Goal: Information Seeking & Learning: Learn about a topic

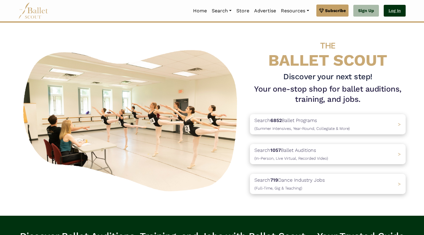
click at [401, 10] on link "Log In" at bounding box center [395, 11] width 22 height 12
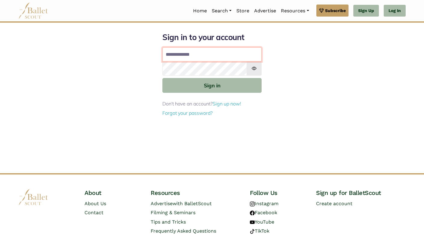
type input "**********"
click at [212, 85] on button "Sign in" at bounding box center [211, 85] width 99 height 15
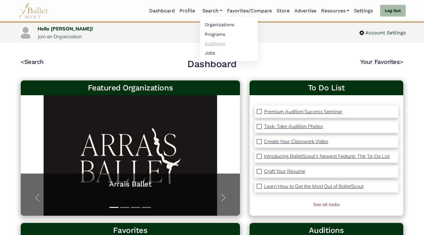
click at [207, 42] on link "Auditions" at bounding box center [229, 43] width 58 height 9
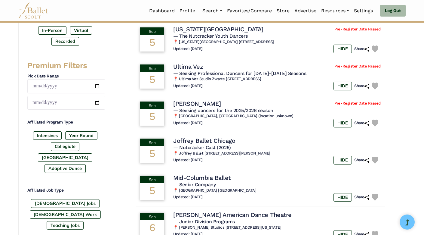
scroll to position [212, 0]
click at [184, 139] on h4 "Joffrey Ballet Chicago" at bounding box center [202, 140] width 63 height 8
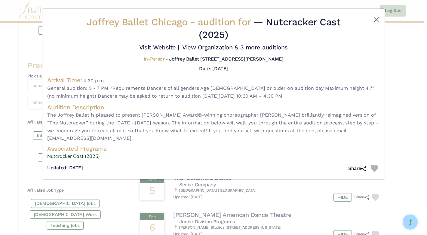
click at [377, 17] on button "Close" at bounding box center [376, 19] width 7 height 7
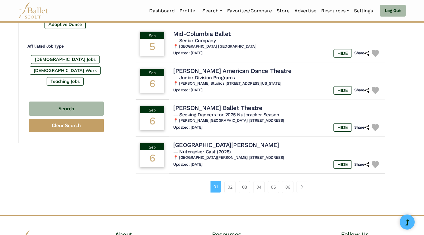
scroll to position [357, 0]
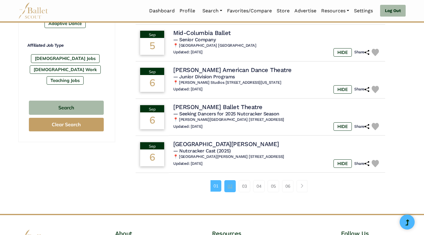
click at [232, 181] on link "02" at bounding box center [229, 186] width 11 height 12
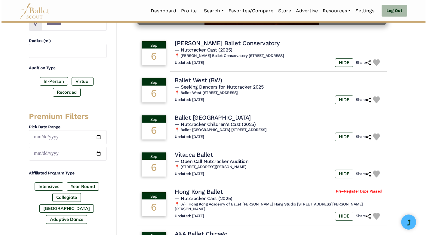
scroll to position [167, 0]
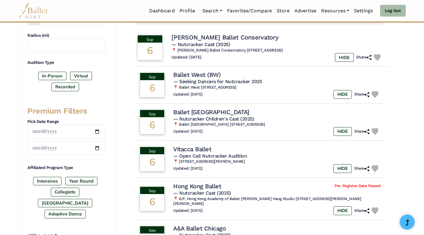
click at [187, 38] on h4 "[PERSON_NAME] Ballet Conservatory" at bounding box center [224, 37] width 107 height 8
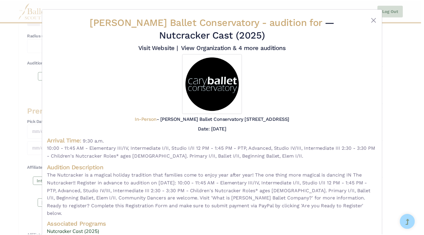
scroll to position [0, 0]
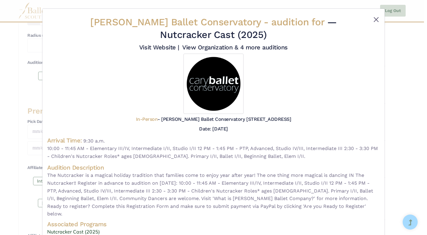
click at [376, 20] on button "Close" at bounding box center [376, 19] width 7 height 7
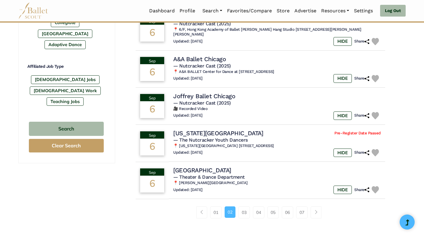
scroll to position [338, 0]
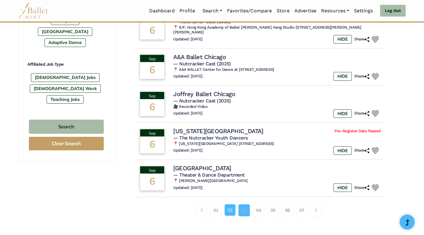
click at [243, 204] on link "03" at bounding box center [243, 210] width 11 height 12
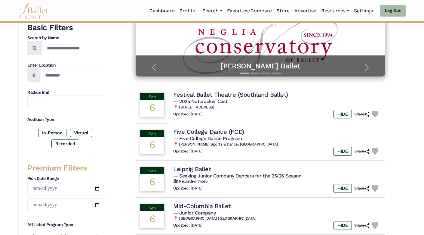
scroll to position [116, 0]
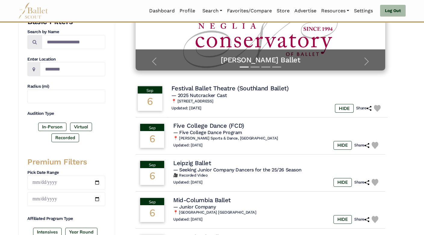
click at [167, 97] on td "Sep 6" at bounding box center [150, 99] width 34 height 38
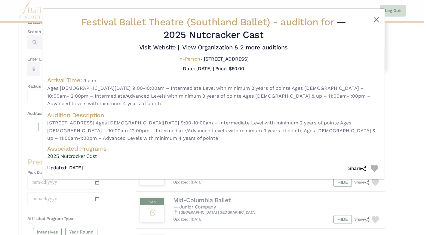
click at [378, 16] on button "Close" at bounding box center [376, 19] width 7 height 7
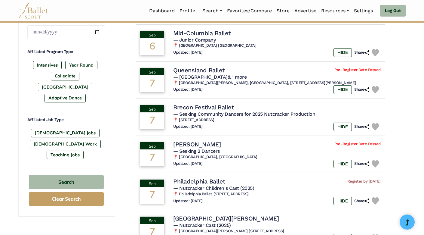
scroll to position [289, 0]
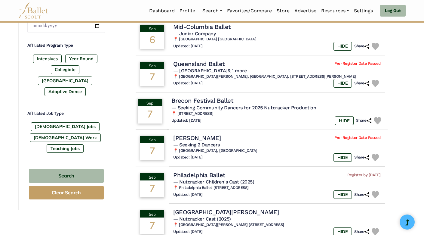
click at [167, 116] on td "Sep 7" at bounding box center [150, 111] width 34 height 38
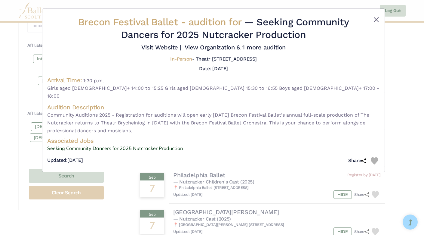
click at [378, 18] on button "Close" at bounding box center [376, 19] width 7 height 7
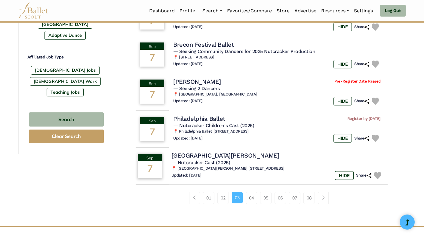
scroll to position [346, 0]
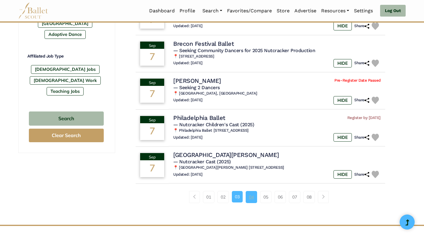
click at [251, 191] on link "04" at bounding box center [251, 197] width 11 height 12
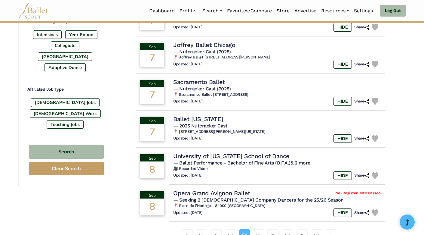
scroll to position [317, 0]
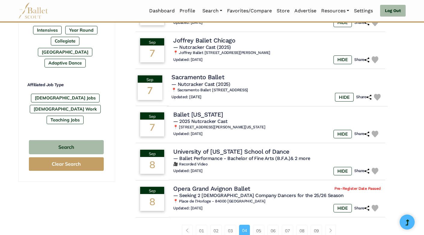
click at [201, 73] on h4 "Sacramento Ballet" at bounding box center [197, 77] width 53 height 8
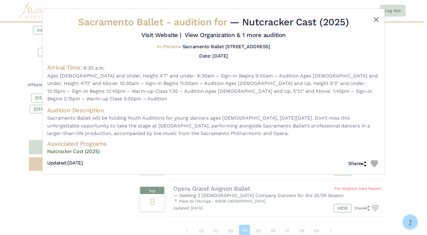
click at [375, 20] on button "Close" at bounding box center [376, 19] width 7 height 7
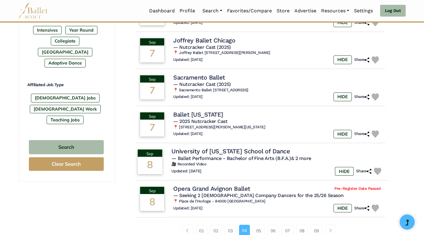
scroll to position [339, 0]
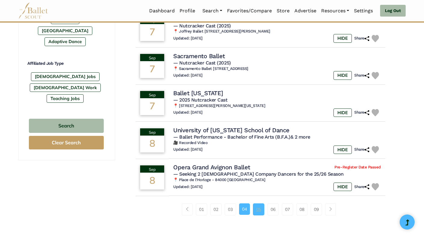
click at [258, 203] on link "05" at bounding box center [258, 209] width 11 height 12
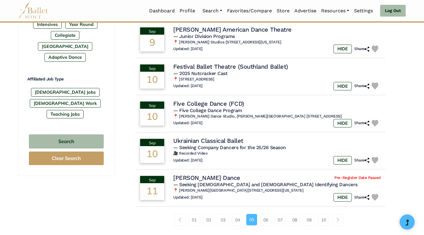
scroll to position [327, 0]
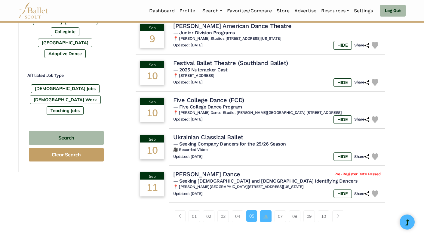
click at [266, 211] on link "06" at bounding box center [265, 216] width 11 height 12
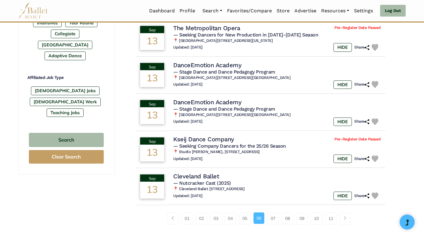
scroll to position [338, 0]
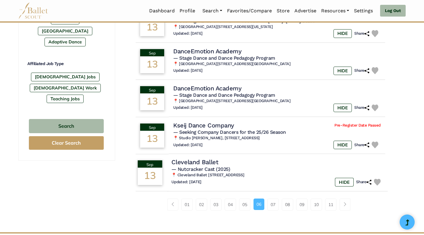
click at [208, 160] on h4 "Cleveland Ballet" at bounding box center [194, 162] width 47 height 8
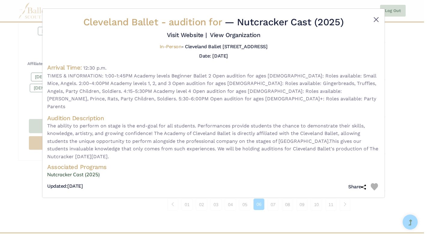
click at [377, 17] on button "Close" at bounding box center [376, 19] width 7 height 7
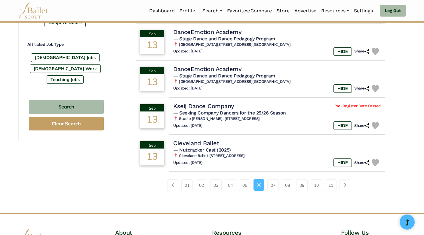
scroll to position [360, 0]
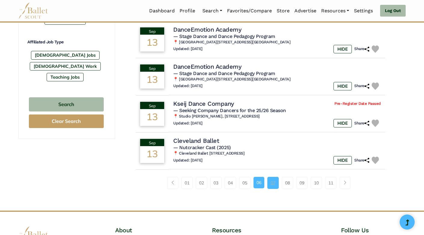
click at [271, 177] on link "07" at bounding box center [272, 183] width 11 height 12
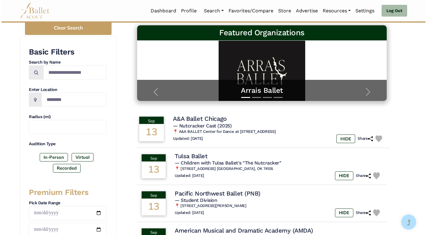
scroll to position [87, 0]
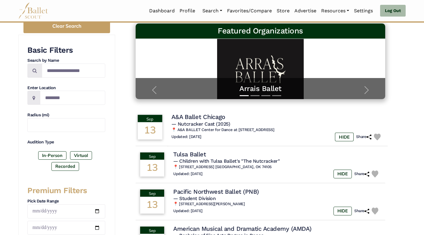
click at [207, 118] on h4 "A&A Ballet Chicago" at bounding box center [198, 117] width 54 height 8
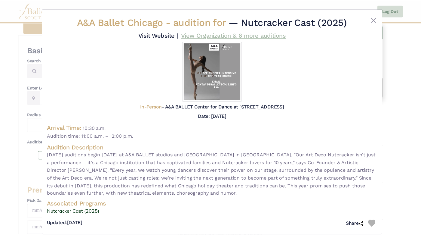
scroll to position [0, 0]
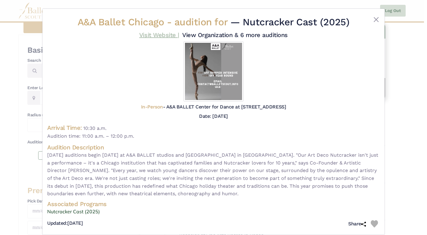
click at [179, 32] on link "Visit Website |" at bounding box center [159, 34] width 40 height 7
click at [374, 20] on button "Close" at bounding box center [376, 19] width 7 height 7
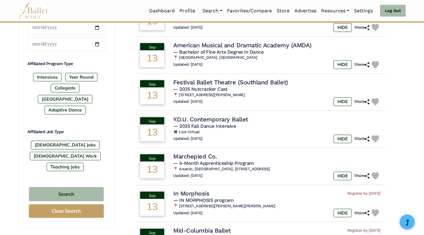
scroll to position [271, 0]
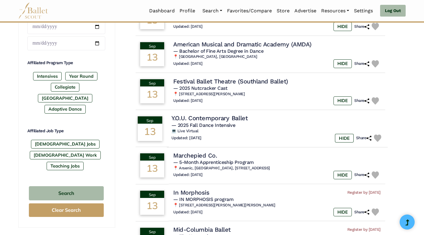
click at [212, 122] on span "— 2025 Fall Dance Intensive" at bounding box center [203, 125] width 64 height 6
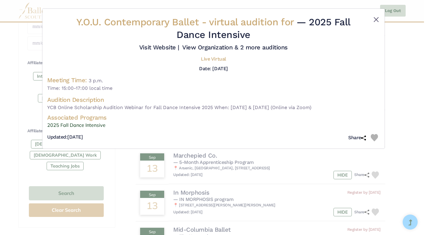
click at [378, 20] on button "Close" at bounding box center [376, 19] width 7 height 7
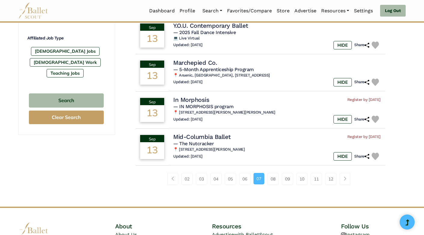
scroll to position [367, 0]
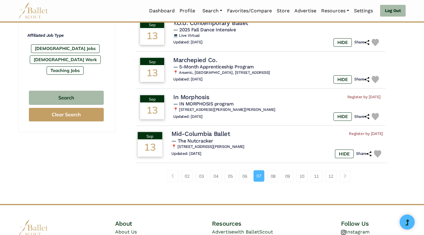
click at [160, 139] on div "13" at bounding box center [150, 147] width 25 height 17
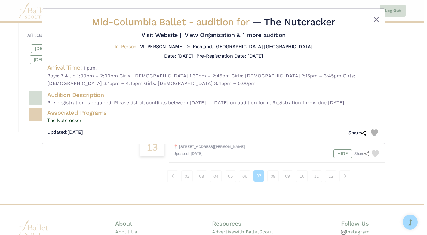
click at [374, 16] on button "Close" at bounding box center [376, 19] width 7 height 7
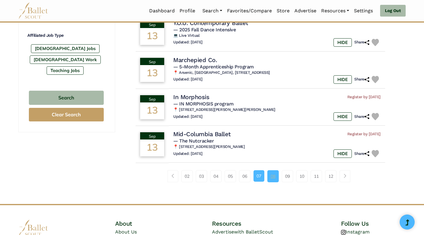
click at [270, 170] on link "08" at bounding box center [272, 176] width 11 height 12
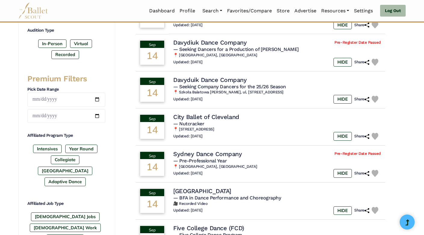
scroll to position [200, 0]
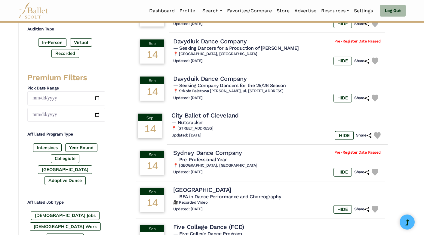
click at [203, 119] on span "— Nutcracker" at bounding box center [187, 122] width 32 height 6
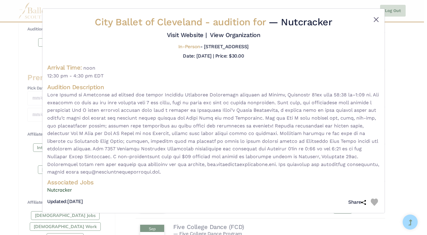
click at [376, 18] on button "Close" at bounding box center [376, 19] width 7 height 7
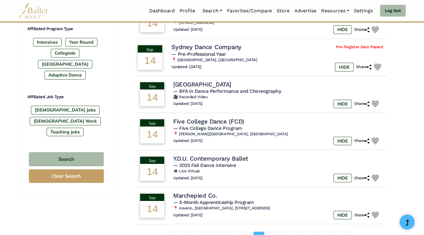
scroll to position [317, 0]
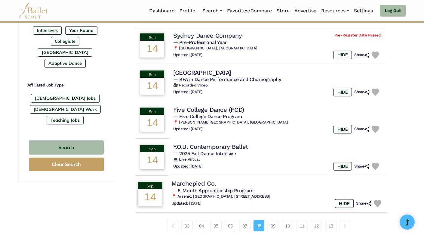
click at [216, 182] on h4 "Marchepied Co." at bounding box center [193, 183] width 45 height 8
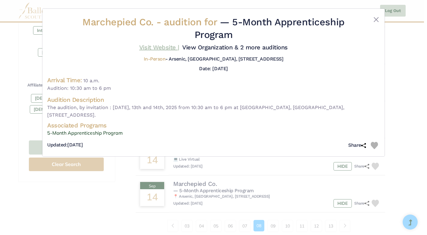
click at [179, 45] on link "Visit Website |" at bounding box center [159, 47] width 40 height 7
click at [376, 18] on button "Close" at bounding box center [376, 19] width 7 height 7
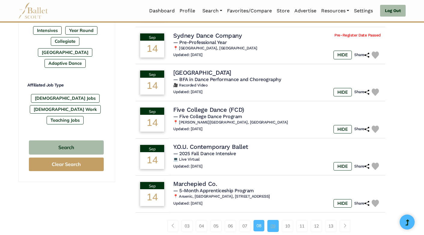
click at [275, 223] on link "09" at bounding box center [272, 226] width 11 height 12
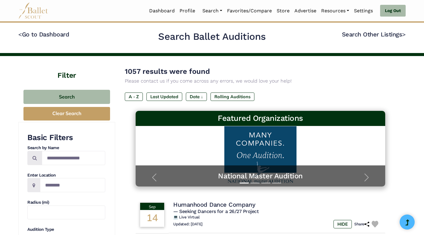
scroll to position [108, 0]
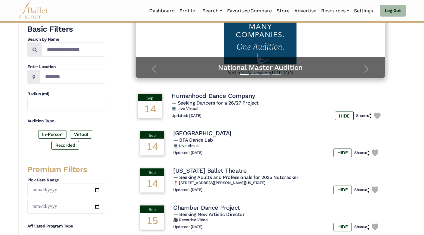
click at [221, 101] on span "— Seeking Dancers for a 26/27 Project" at bounding box center [214, 103] width 87 height 6
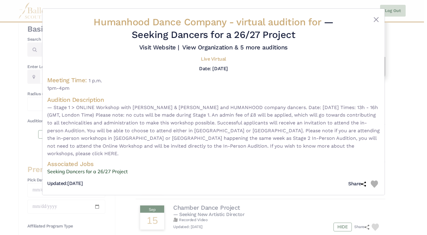
click at [376, 16] on div "Humanhood Dance Company - virtual audition for — Seeking Dancers for a 26/27 Pr…" at bounding box center [213, 102] width 342 height 186
click at [376, 17] on button "Close" at bounding box center [376, 19] width 7 height 7
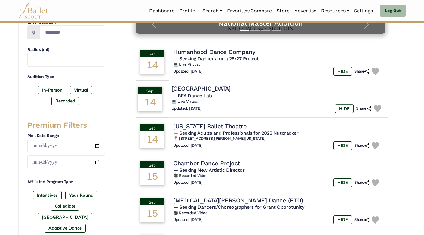
scroll to position [162, 0]
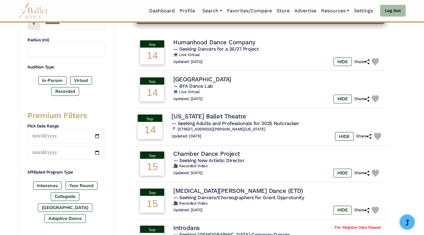
click at [167, 122] on td "Sep 14" at bounding box center [150, 126] width 34 height 38
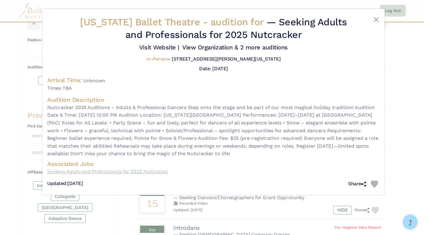
click at [127, 175] on link "Seeking Adults and Professionals for 2025 Nutcracker" at bounding box center [213, 171] width 333 height 8
click at [376, 17] on button "Close" at bounding box center [376, 19] width 7 height 7
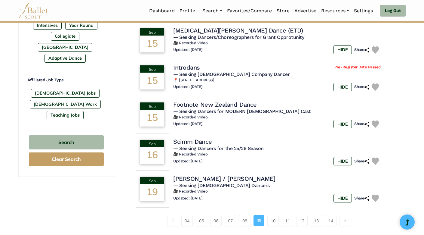
scroll to position [341, 0]
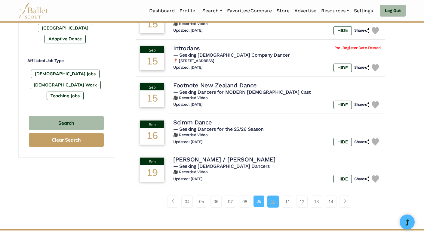
click at [273, 198] on link "10" at bounding box center [272, 201] width 11 height 12
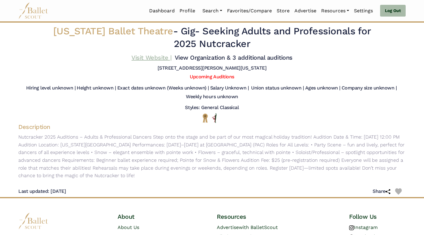
click at [171, 56] on link "Visit Website |" at bounding box center [151, 57] width 40 height 7
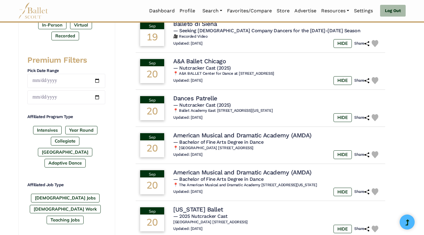
scroll to position [224, 0]
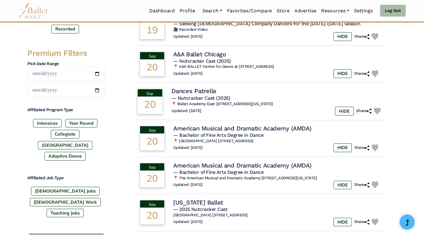
click at [166, 93] on td "[DATE]" at bounding box center [150, 101] width 34 height 38
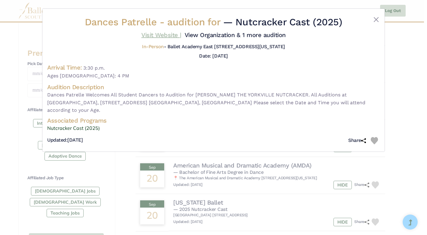
click at [181, 34] on link "Visit Website |" at bounding box center [161, 34] width 40 height 7
click at [374, 19] on button "Close" at bounding box center [376, 19] width 7 height 7
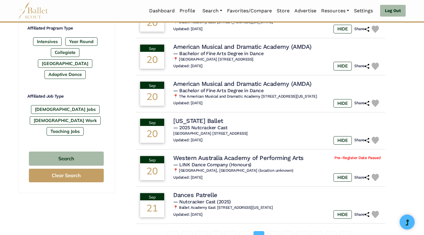
scroll to position [314, 0]
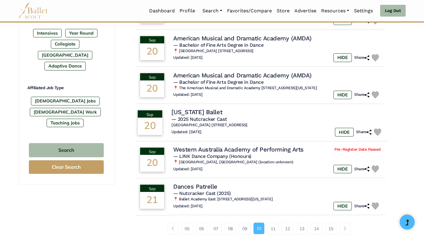
click at [160, 111] on div "Sep" at bounding box center [150, 113] width 25 height 7
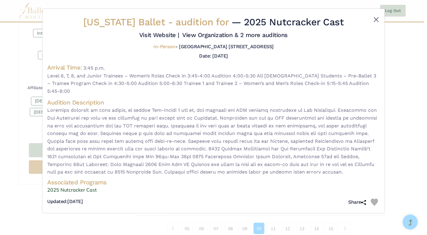
click at [374, 18] on button "Close" at bounding box center [376, 19] width 7 height 7
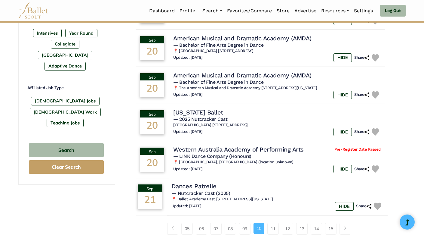
click at [164, 193] on td "Sep 21" at bounding box center [150, 196] width 34 height 38
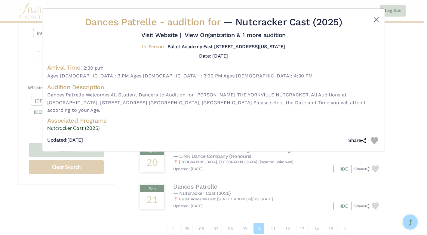
click at [376, 19] on button "Close" at bounding box center [376, 19] width 7 height 7
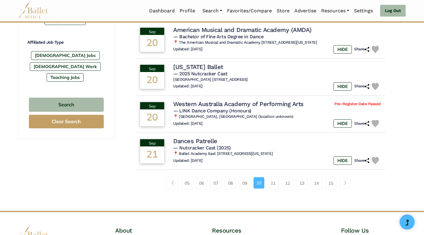
scroll to position [367, 0]
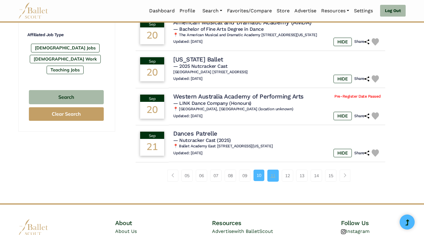
click at [271, 172] on link "11" at bounding box center [272, 175] width 11 height 12
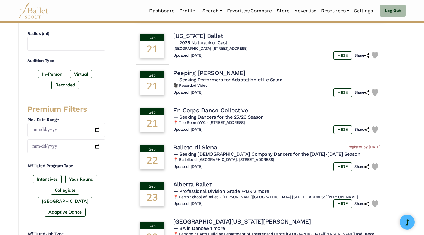
scroll to position [169, 0]
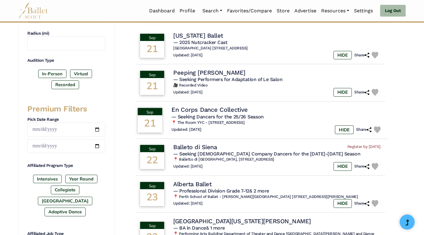
click at [152, 115] on div "21" at bounding box center [150, 123] width 25 height 17
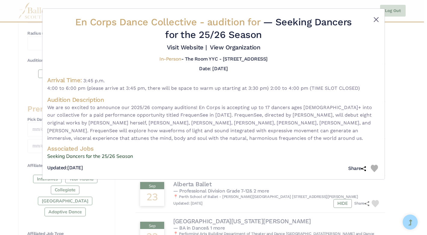
click at [377, 17] on button "Close" at bounding box center [376, 19] width 7 height 7
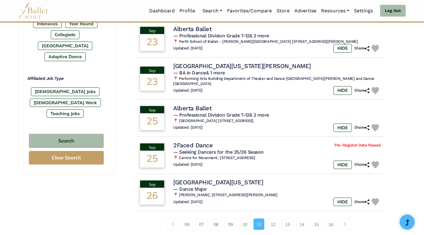
scroll to position [326, 0]
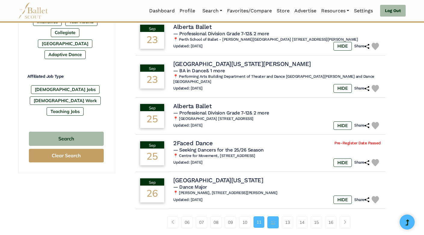
click at [274, 219] on link "12" at bounding box center [272, 222] width 11 height 12
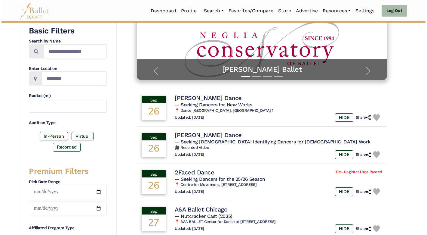
scroll to position [125, 0]
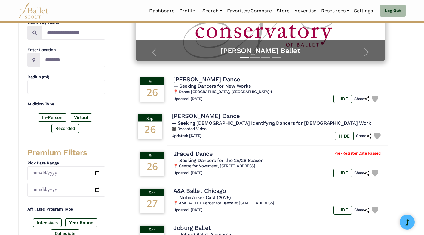
click at [183, 115] on h4 "Eliot Smith Dance" at bounding box center [205, 116] width 68 height 8
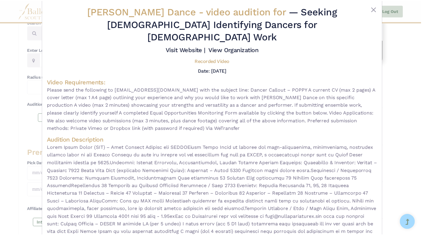
scroll to position [5, 0]
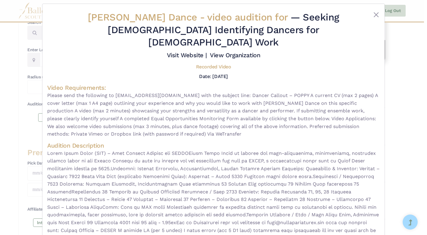
click at [379, 10] on div "Eliot Smith Dance - video audition for — Seeking Male Identifying Dancers for G…" at bounding box center [213, 160] width 342 height 313
click at [376, 13] on button "Close" at bounding box center [376, 14] width 7 height 7
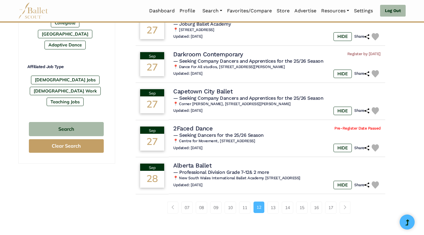
scroll to position [342, 0]
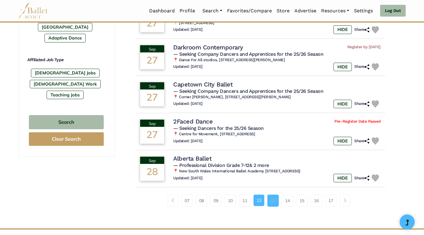
click at [274, 199] on link "13" at bounding box center [272, 200] width 11 height 12
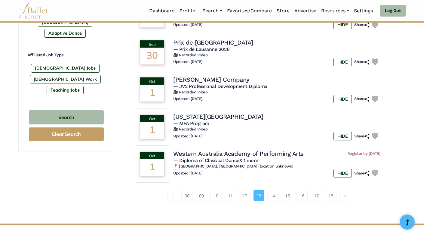
scroll to position [348, 0]
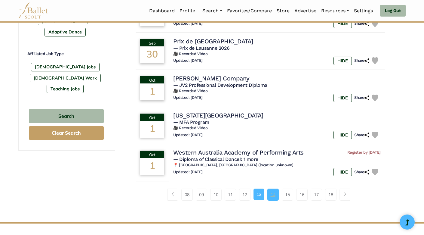
click at [275, 192] on link "14" at bounding box center [272, 194] width 11 height 12
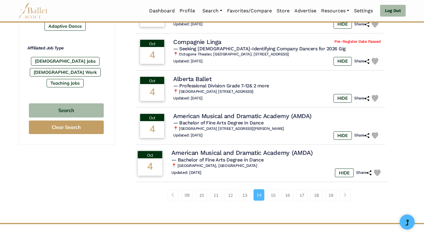
scroll to position [354, 0]
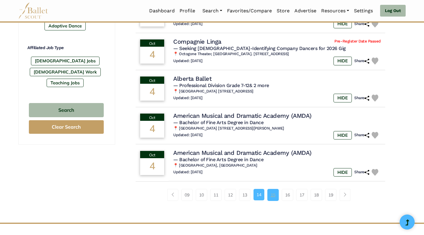
click at [273, 189] on link "15" at bounding box center [272, 195] width 11 height 12
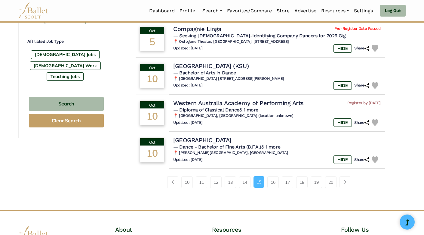
scroll to position [376, 0]
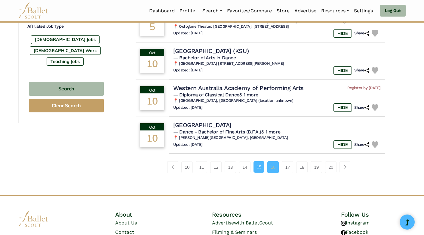
click at [270, 161] on link "16" at bounding box center [272, 167] width 11 height 12
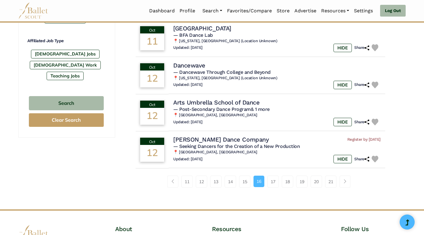
scroll to position [366, 0]
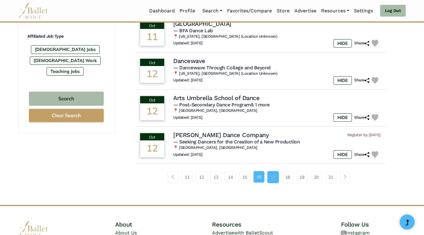
click at [275, 173] on link "17" at bounding box center [272, 177] width 11 height 12
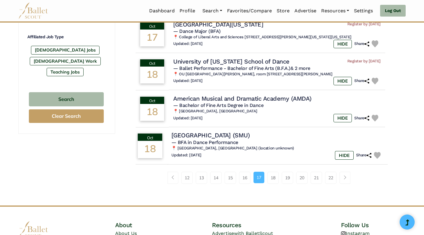
scroll to position [366, 0]
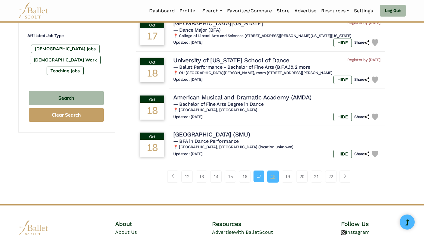
click at [273, 174] on link "18" at bounding box center [272, 176] width 11 height 12
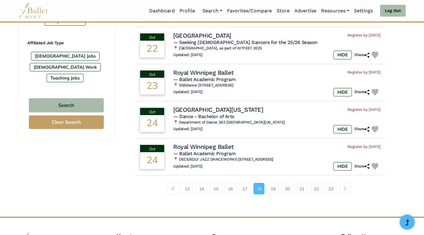
scroll to position [360, 0]
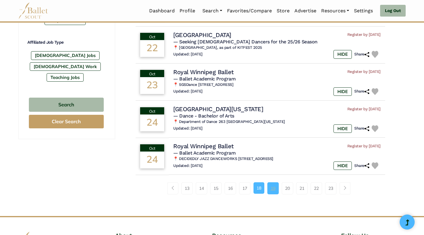
click at [274, 182] on link "19" at bounding box center [272, 188] width 11 height 12
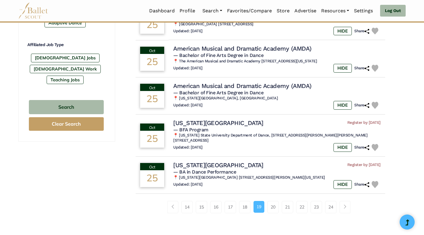
scroll to position [360, 0]
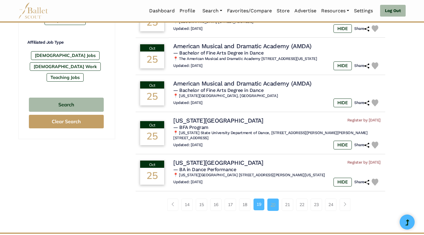
click at [272, 198] on link "20" at bounding box center [272, 204] width 11 height 12
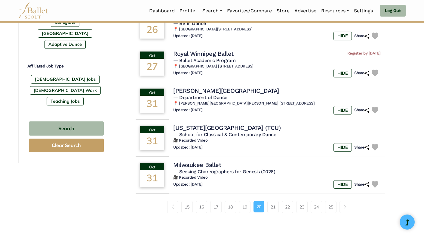
scroll to position [344, 0]
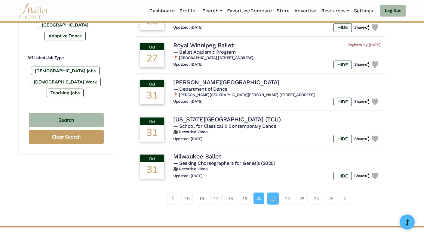
click at [275, 197] on link "21" at bounding box center [272, 198] width 11 height 12
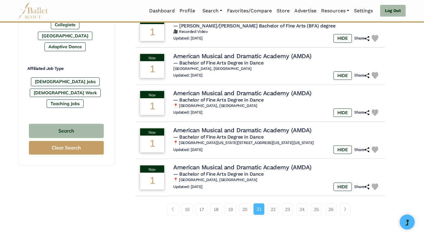
scroll to position [352, 0]
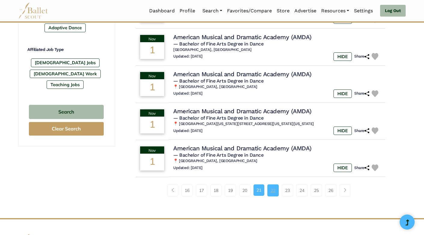
click at [272, 191] on link "22" at bounding box center [272, 190] width 11 height 12
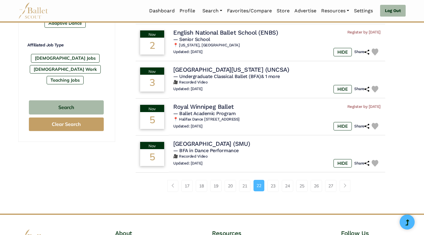
scroll to position [364, 0]
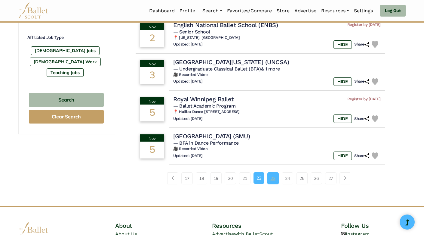
click at [272, 174] on link "23" at bounding box center [272, 178] width 11 height 12
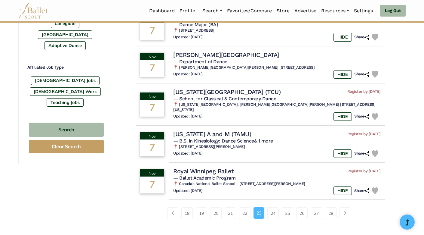
scroll to position [386, 0]
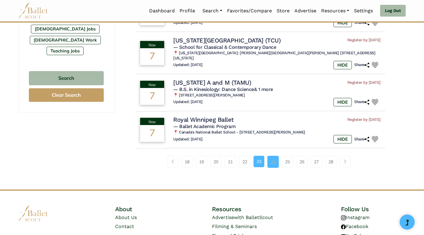
click at [275, 155] on link "24" at bounding box center [272, 161] width 11 height 12
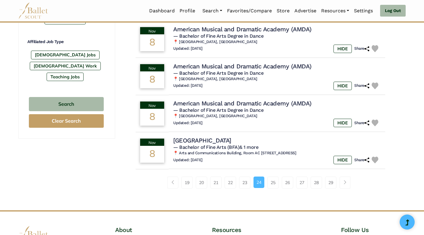
scroll to position [366, 0]
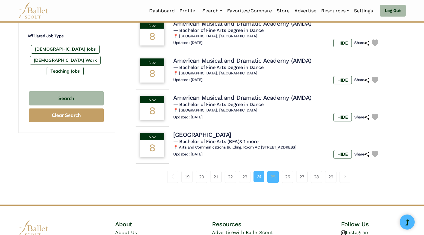
click at [274, 171] on link "25" at bounding box center [272, 177] width 11 height 12
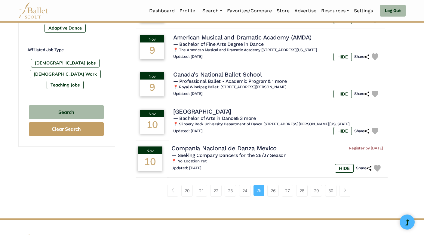
scroll to position [352, 0]
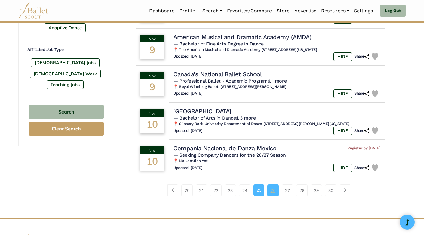
click at [272, 187] on link "26" at bounding box center [272, 190] width 11 height 12
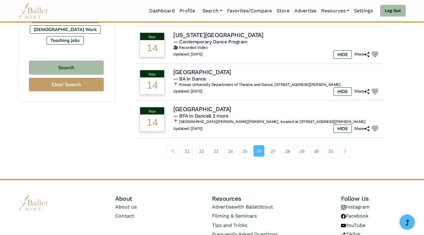
scroll to position [400, 0]
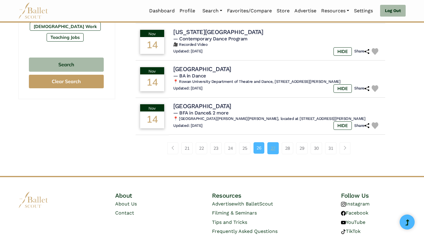
click at [271, 142] on link "27" at bounding box center [272, 148] width 11 height 12
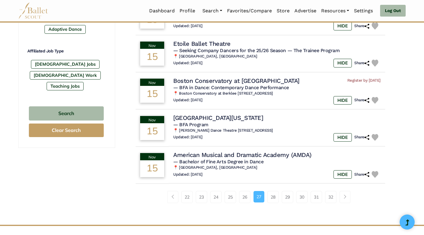
scroll to position [358, 0]
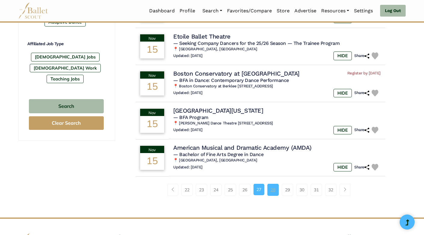
click at [272, 183] on link "28" at bounding box center [272, 189] width 11 height 12
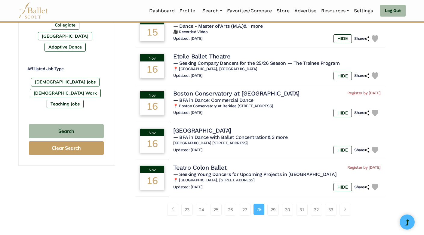
scroll to position [346, 0]
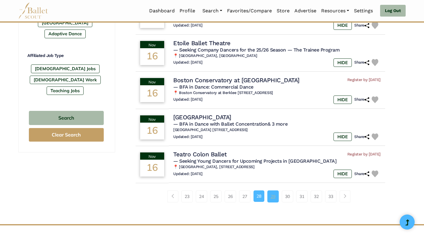
click at [271, 190] on link "29" at bounding box center [272, 196] width 11 height 12
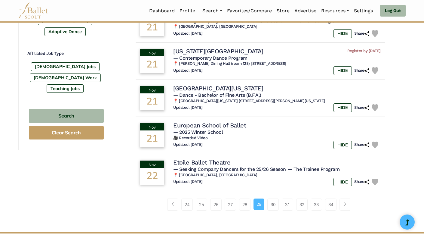
scroll to position [355, 0]
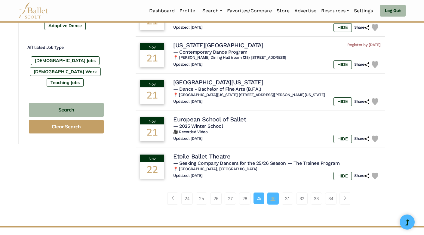
click at [273, 192] on link "30" at bounding box center [272, 198] width 11 height 12
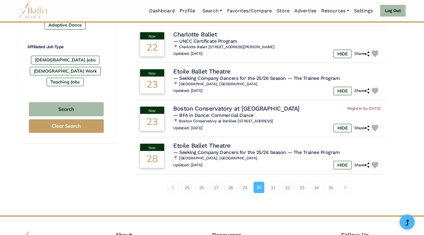
scroll to position [362, 0]
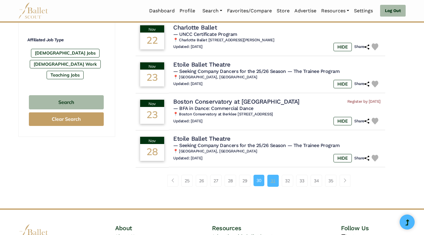
click at [272, 174] on link "31" at bounding box center [272, 180] width 11 height 12
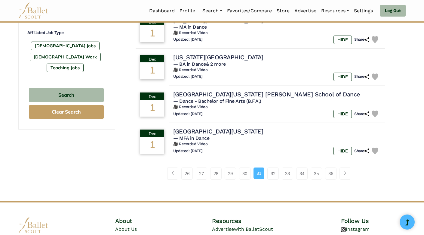
scroll to position [370, 0]
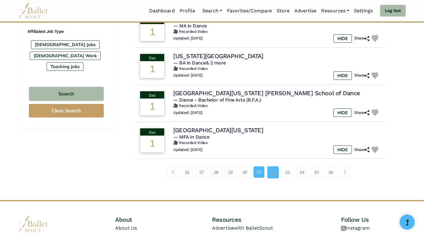
click at [274, 168] on link "32" at bounding box center [272, 172] width 11 height 12
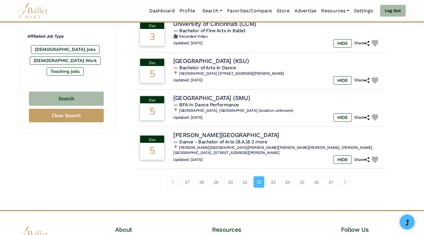
scroll to position [373, 0]
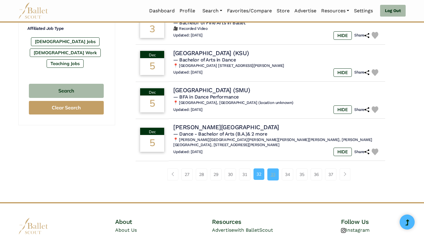
click at [273, 168] on link "33" at bounding box center [272, 174] width 11 height 12
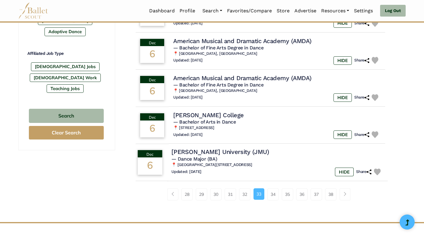
scroll to position [352, 0]
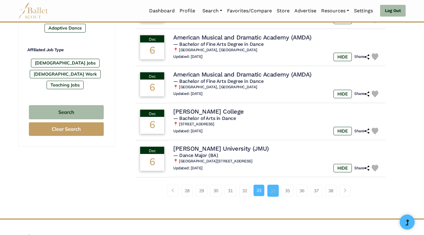
click at [271, 186] on link "34" at bounding box center [272, 190] width 11 height 12
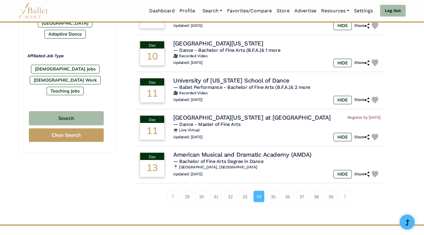
scroll to position [355, 0]
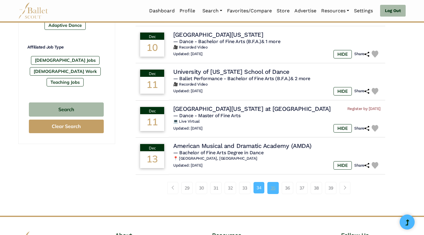
click at [272, 183] on link "35" at bounding box center [272, 188] width 11 height 12
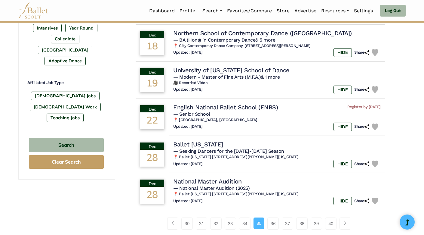
scroll to position [345, 0]
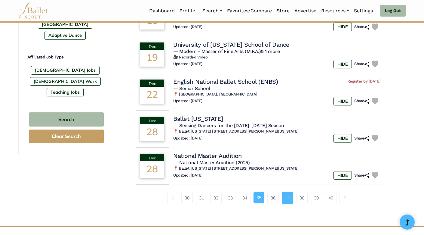
click at [289, 197] on link "37" at bounding box center [287, 198] width 11 height 12
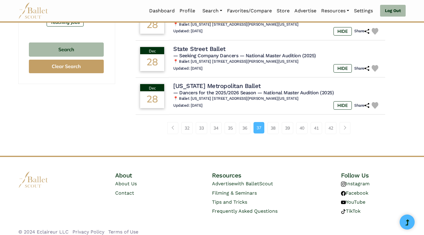
scroll to position [414, 0]
click at [288, 122] on link "39" at bounding box center [287, 128] width 11 height 12
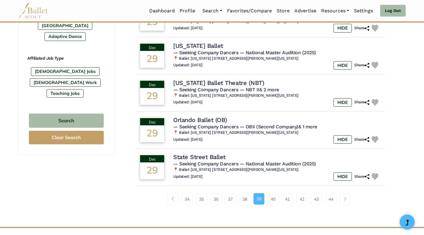
scroll to position [345, 0]
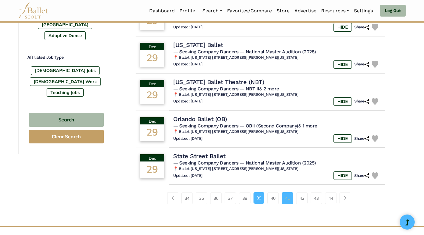
click at [287, 194] on link "41" at bounding box center [287, 198] width 11 height 12
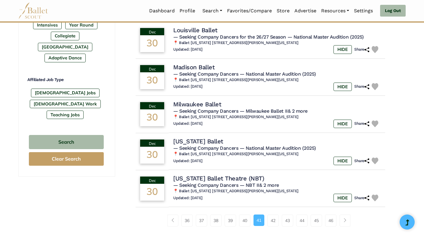
scroll to position [324, 0]
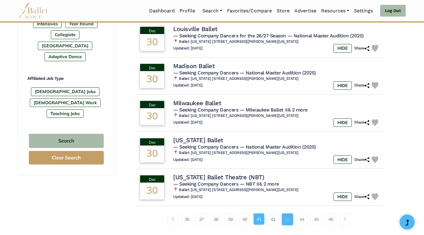
click at [288, 213] on link "43" at bounding box center [287, 219] width 11 height 12
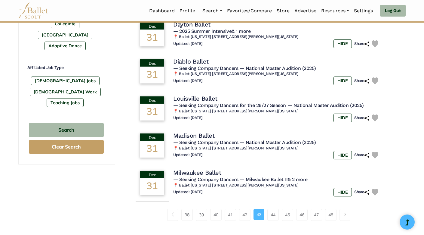
scroll to position [336, 0]
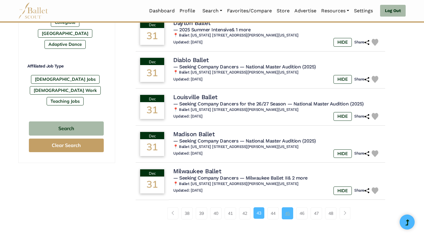
click at [287, 208] on link "45" at bounding box center [287, 213] width 11 height 12
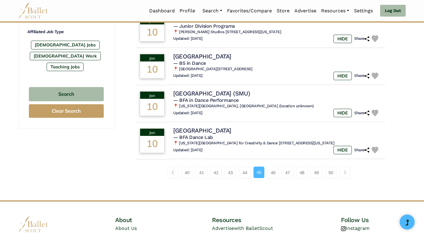
scroll to position [371, 0]
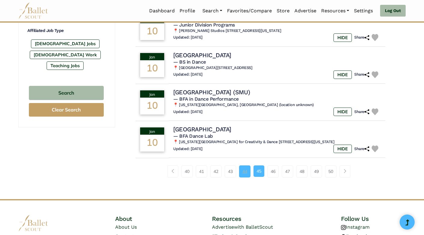
click at [245, 165] on link "44" at bounding box center [244, 171] width 11 height 12
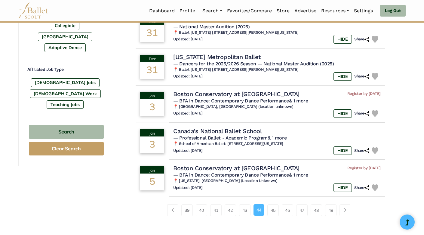
scroll to position [348, 0]
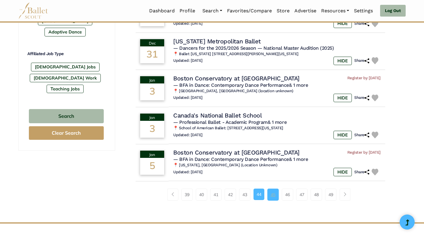
click at [272, 189] on link "45" at bounding box center [272, 194] width 11 height 12
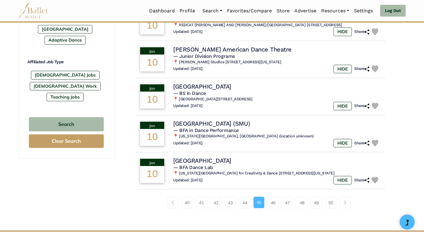
scroll to position [342, 0]
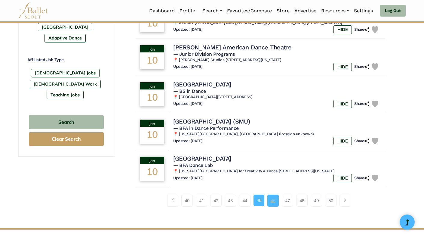
click at [272, 194] on link "46" at bounding box center [272, 200] width 11 height 12
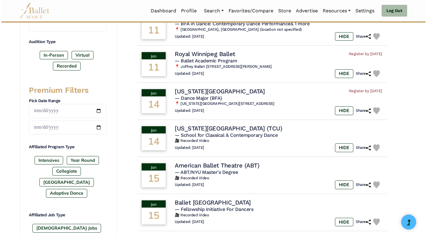
scroll to position [199, 0]
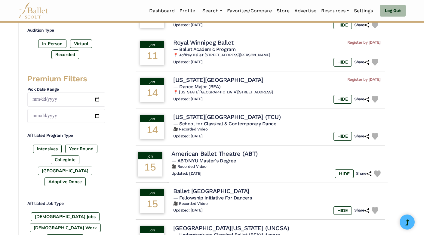
click at [210, 157] on span "— ABT/NYU Master's Degree" at bounding box center [203, 160] width 64 height 6
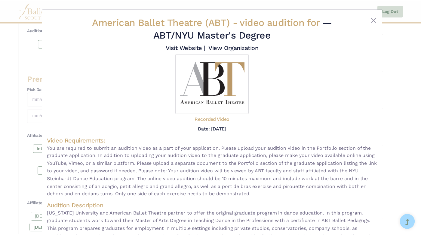
scroll to position [0, 0]
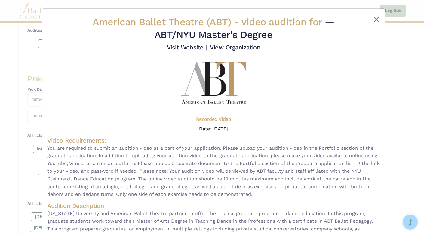
click at [376, 17] on button "Close" at bounding box center [376, 19] width 7 height 7
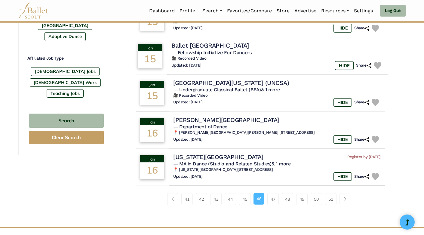
scroll to position [348, 0]
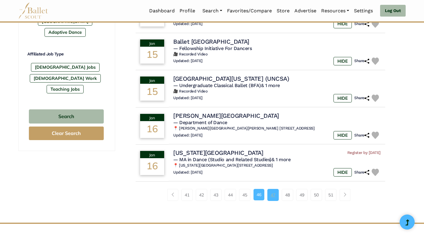
click at [271, 189] on link "47" at bounding box center [272, 195] width 11 height 12
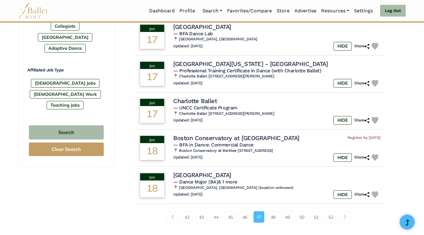
scroll to position [336, 0]
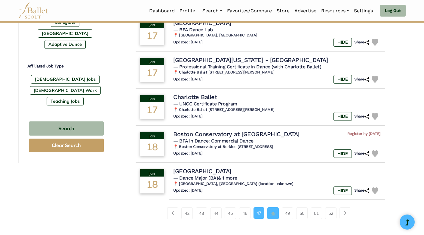
click at [273, 207] on link "48" at bounding box center [272, 213] width 11 height 12
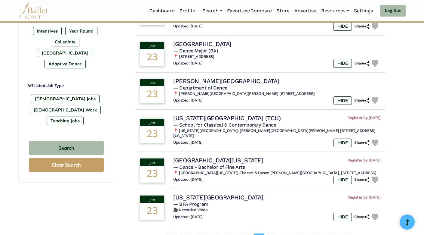
scroll to position [351, 0]
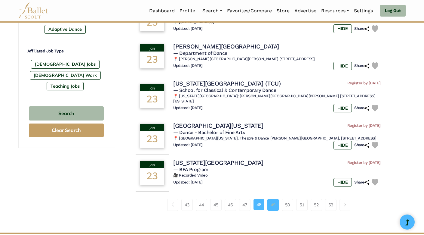
click at [274, 198] on link "49" at bounding box center [272, 204] width 11 height 12
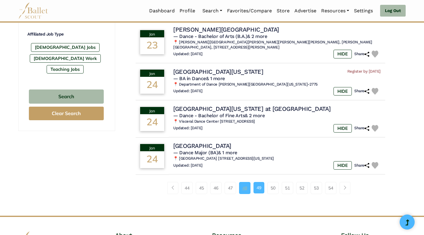
scroll to position [369, 0]
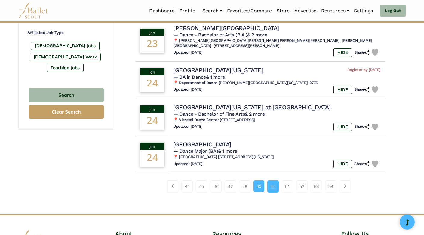
click at [274, 189] on link "50" at bounding box center [272, 186] width 11 height 12
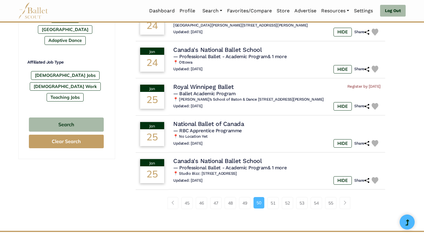
scroll to position [344, 0]
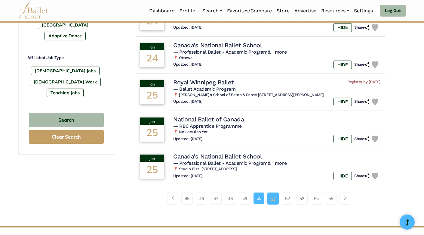
click at [270, 193] on link "51" at bounding box center [272, 198] width 11 height 12
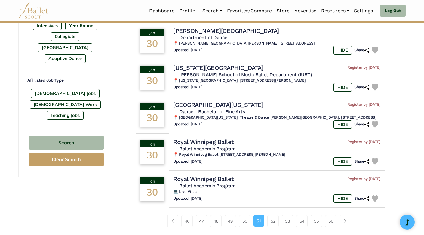
scroll to position [343, 0]
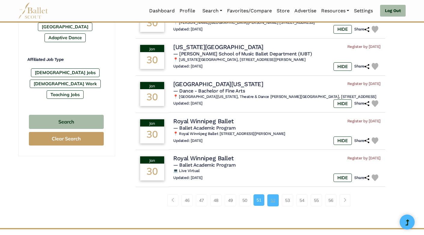
click at [272, 200] on link "52" at bounding box center [272, 200] width 11 height 12
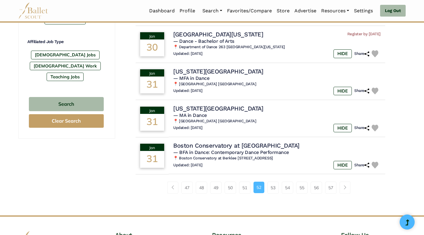
scroll to position [363, 0]
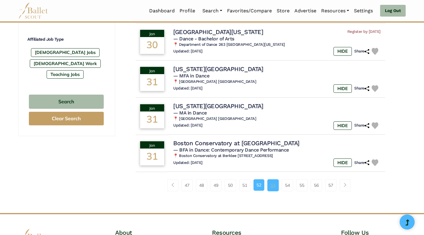
click at [271, 179] on link "53" at bounding box center [272, 185] width 11 height 12
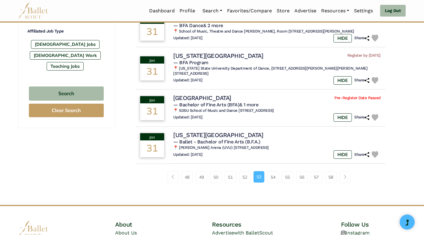
scroll to position [374, 0]
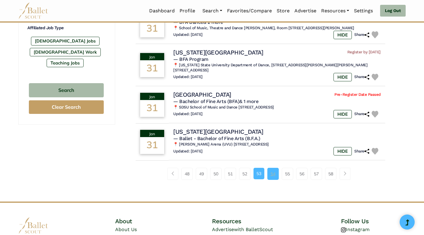
click at [275, 167] on link "54" at bounding box center [272, 173] width 11 height 12
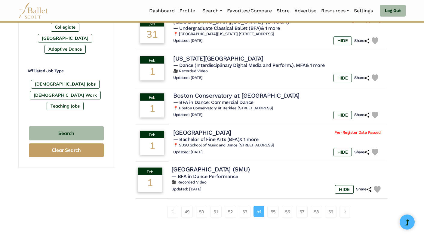
scroll to position [337, 0]
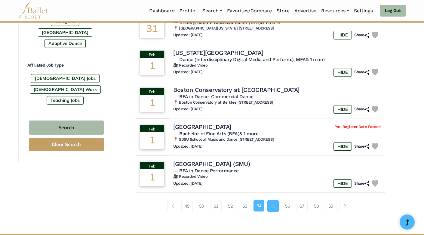
click at [275, 202] on link "55" at bounding box center [272, 206] width 11 height 12
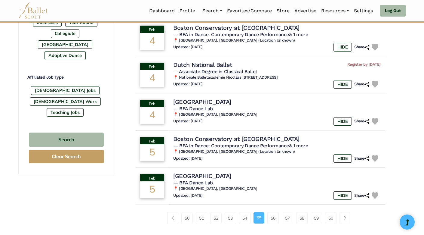
scroll to position [333, 0]
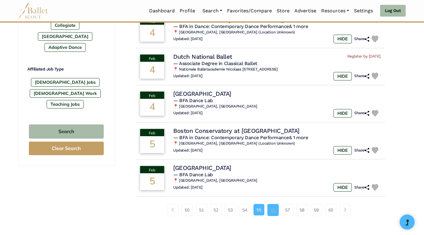
click at [273, 204] on link "56" at bounding box center [272, 210] width 11 height 12
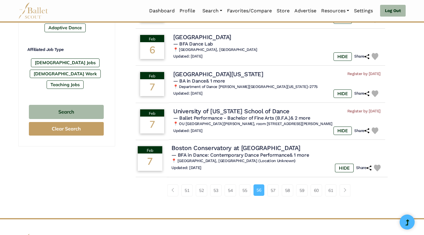
scroll to position [353, 0]
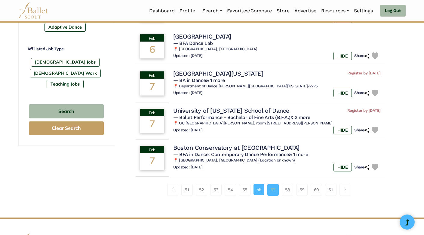
click at [275, 189] on link "57" at bounding box center [272, 189] width 11 height 12
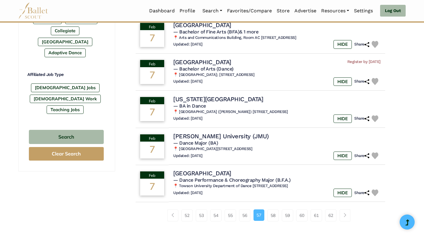
scroll to position [354, 0]
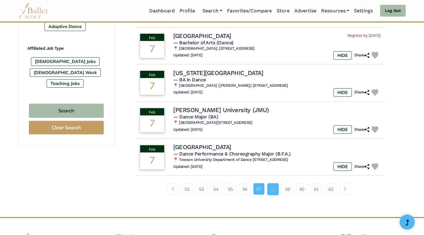
click at [271, 183] on link "58" at bounding box center [272, 189] width 11 height 12
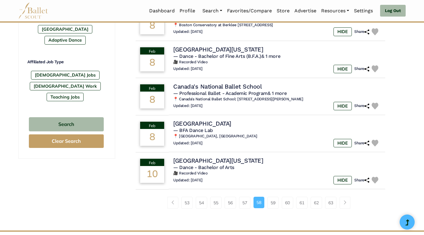
scroll to position [342, 0]
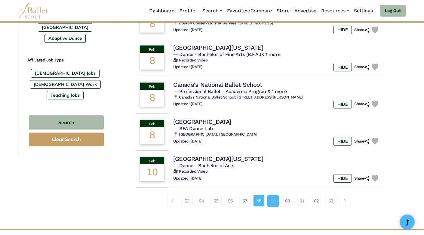
click at [272, 195] on link "59" at bounding box center [272, 201] width 11 height 12
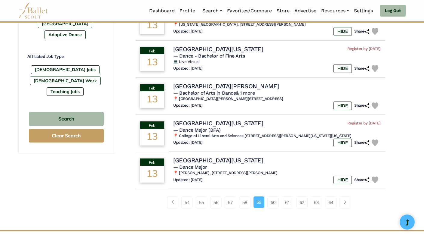
scroll to position [347, 0]
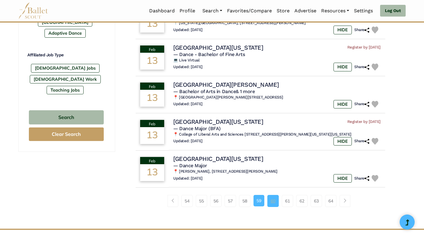
click at [274, 195] on link "60" at bounding box center [272, 201] width 11 height 12
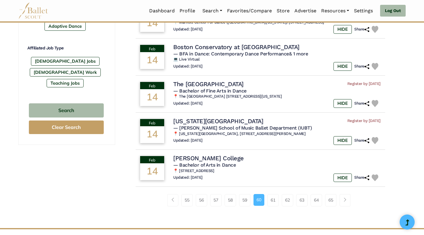
scroll to position [355, 0]
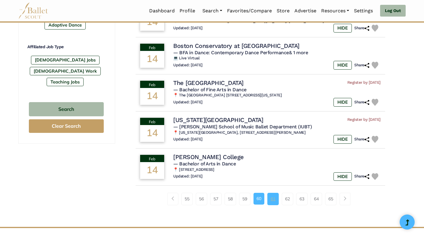
click at [271, 192] on link "61" at bounding box center [272, 198] width 11 height 12
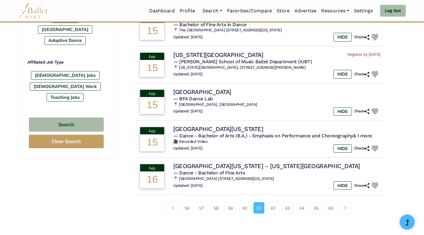
scroll to position [347, 0]
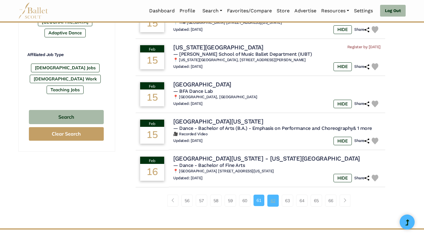
click at [270, 194] on link "62" at bounding box center [272, 200] width 11 height 12
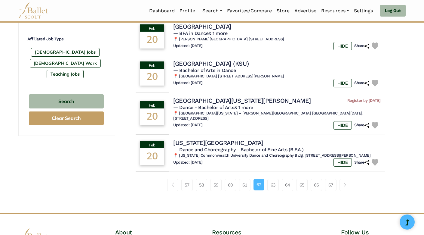
scroll to position [364, 0]
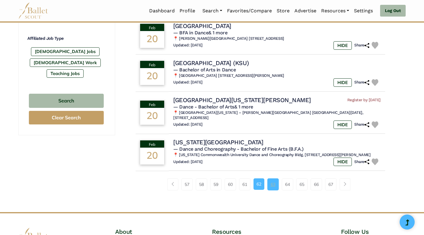
click at [276, 180] on link "63" at bounding box center [272, 184] width 11 height 12
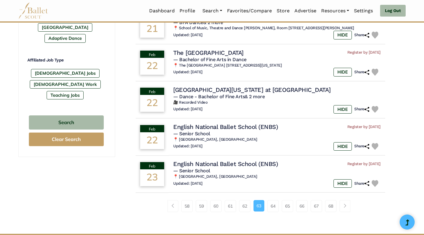
scroll to position [348, 0]
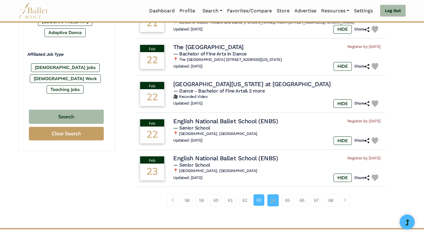
click at [276, 197] on link "64" at bounding box center [272, 200] width 11 height 12
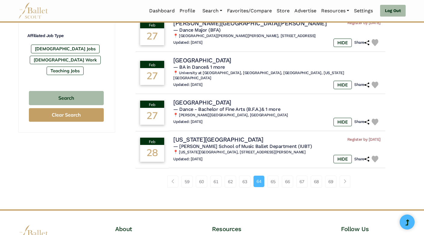
scroll to position [369, 0]
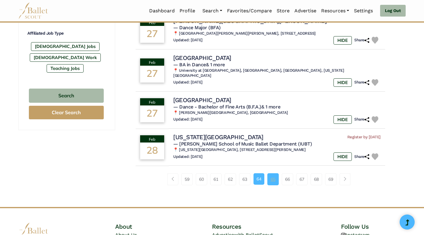
click at [271, 173] on link "65" at bounding box center [272, 179] width 11 height 12
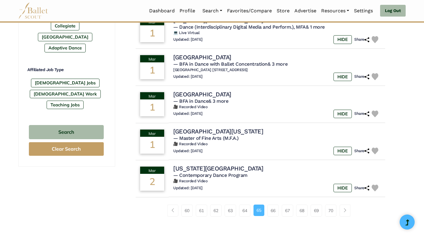
scroll to position [346, 0]
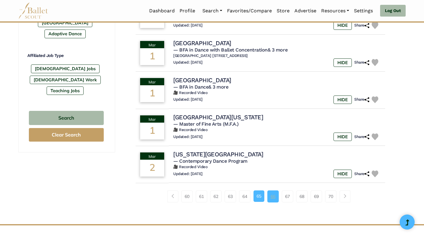
click at [270, 197] on link "66" at bounding box center [272, 196] width 11 height 12
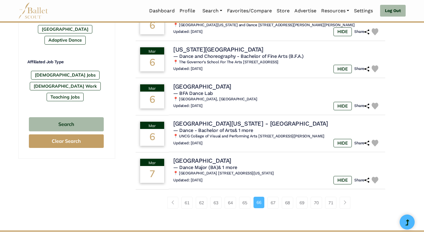
scroll to position [346, 0]
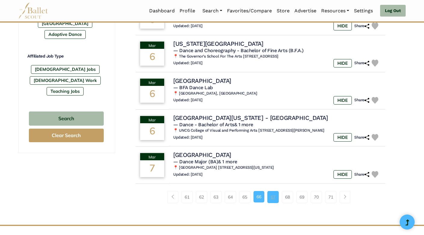
click at [272, 193] on link "67" at bounding box center [272, 197] width 11 height 12
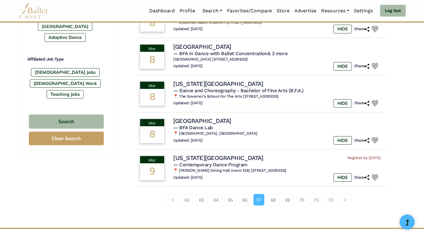
scroll to position [348, 0]
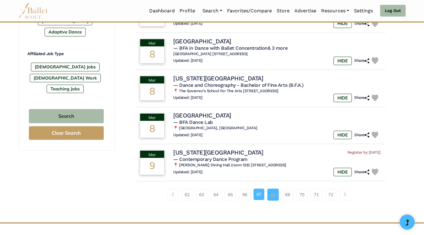
click at [274, 191] on link "68" at bounding box center [272, 194] width 11 height 12
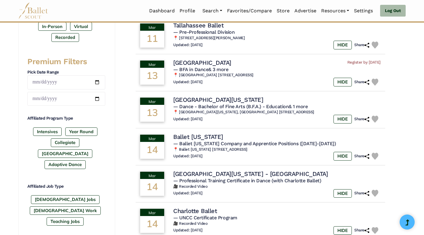
scroll to position [219, 0]
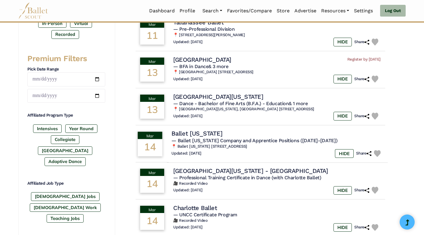
click at [182, 137] on span "— Ballet [US_STATE] Company and Apprentice Positions ([DATE]-[DATE])" at bounding box center [254, 140] width 166 height 6
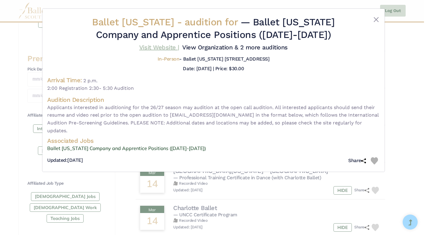
click at [179, 46] on link "Visit Website |" at bounding box center [159, 47] width 40 height 7
click at [378, 18] on button "Close" at bounding box center [376, 19] width 7 height 7
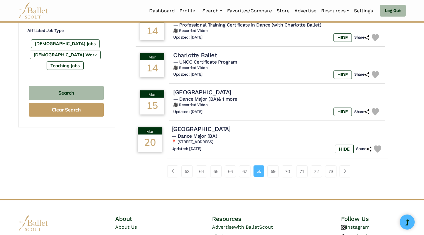
scroll to position [377, 0]
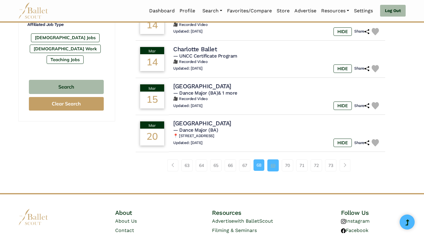
click at [272, 159] on link "69" at bounding box center [272, 165] width 11 height 12
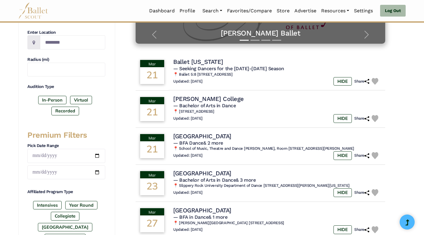
scroll to position [141, 0]
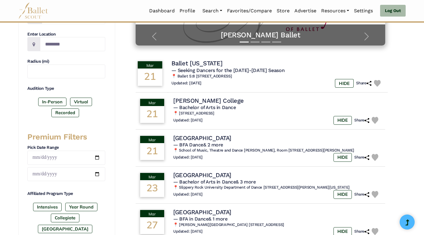
click at [151, 82] on div "21" at bounding box center [150, 77] width 25 height 17
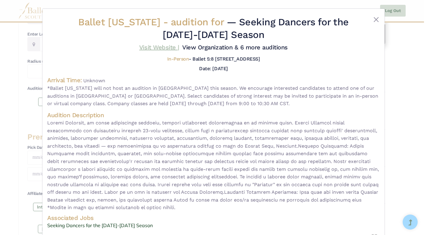
click at [179, 45] on link "Visit Website |" at bounding box center [159, 47] width 40 height 7
click at [373, 18] on button "Close" at bounding box center [376, 19] width 7 height 7
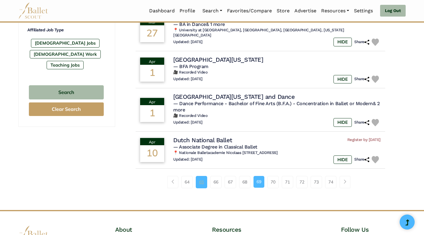
scroll to position [375, 0]
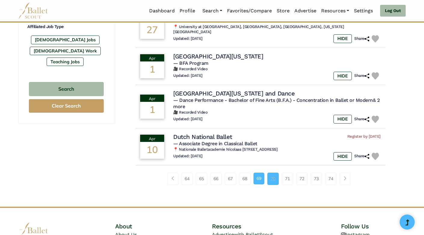
click at [269, 176] on link "70" at bounding box center [272, 178] width 11 height 12
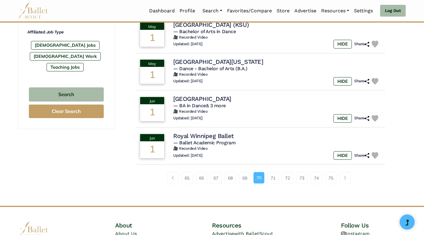
scroll to position [372, 0]
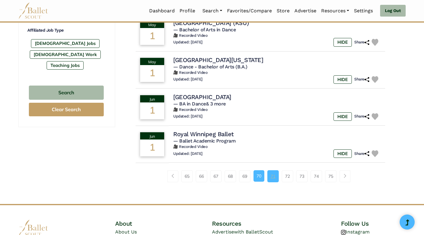
click at [274, 175] on link "71" at bounding box center [272, 176] width 11 height 12
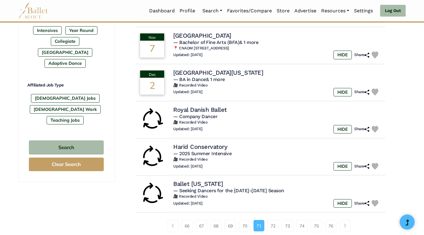
scroll to position [320, 0]
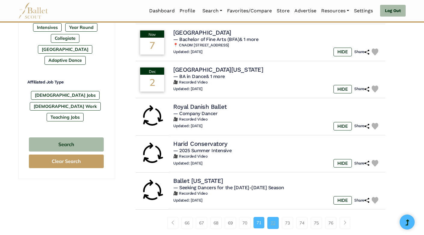
click at [275, 219] on link "72" at bounding box center [272, 223] width 11 height 12
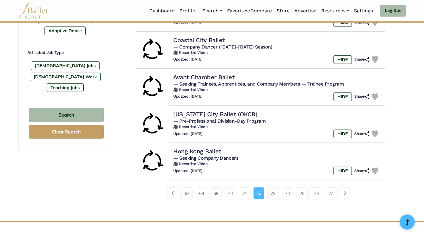
scroll to position [352, 0]
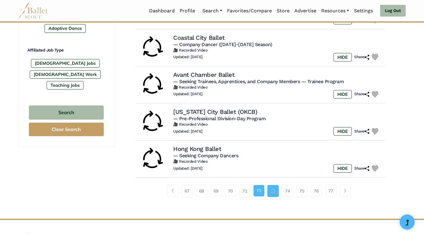
click at [272, 185] on link "73" at bounding box center [272, 191] width 11 height 12
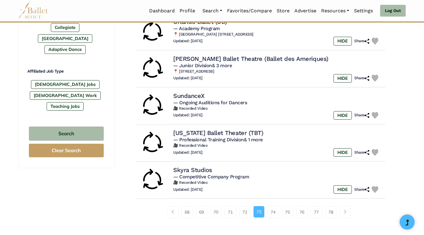
scroll to position [332, 0]
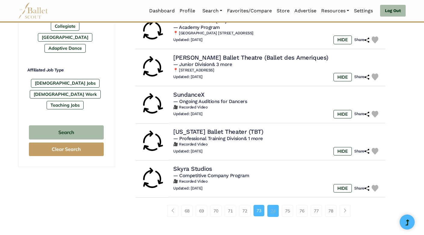
click at [272, 205] on link "74" at bounding box center [272, 210] width 11 height 12
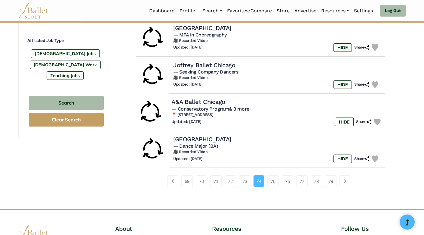
scroll to position [370, 0]
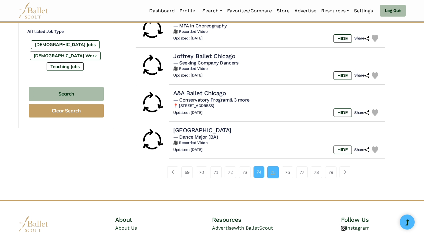
click at [271, 166] on link "75" at bounding box center [272, 172] width 11 height 12
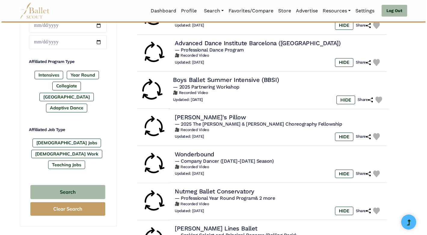
scroll to position [274, 0]
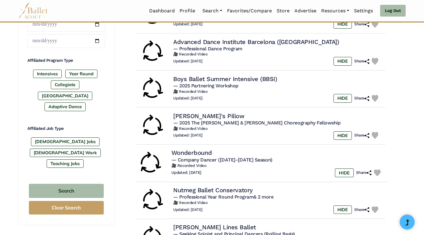
click at [238, 168] on div "Updated: [DATE] HIDE Share" at bounding box center [277, 172] width 212 height 9
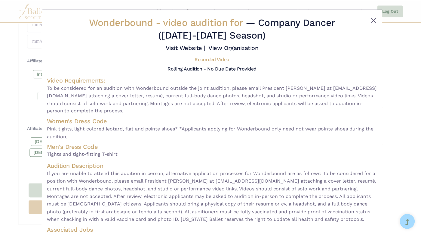
scroll to position [0, 0]
click at [373, 22] on button "Close" at bounding box center [376, 19] width 7 height 7
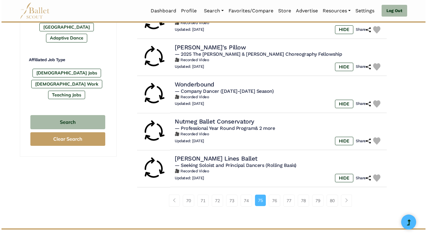
scroll to position [343, 0]
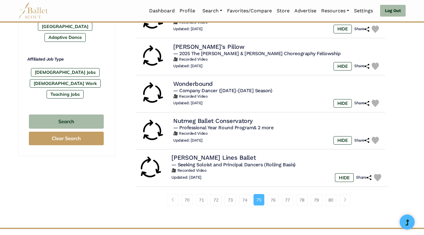
click at [266, 168] on h6 "🎥 Recorded Video" at bounding box center [277, 170] width 212 height 5
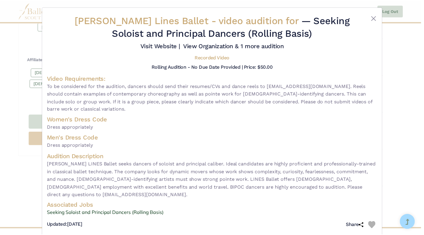
scroll to position [2, 0]
click at [373, 16] on button "Close" at bounding box center [376, 17] width 7 height 7
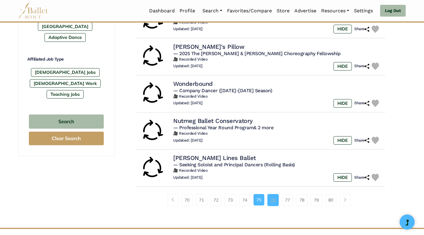
click at [278, 194] on link "76" at bounding box center [272, 200] width 11 height 12
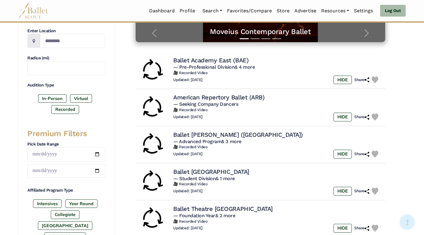
scroll to position [144, 0]
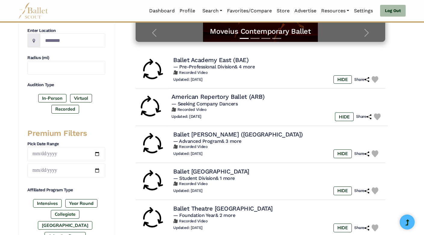
click at [260, 97] on h4 "American Repertory Ballet (ARB)" at bounding box center [217, 97] width 93 height 8
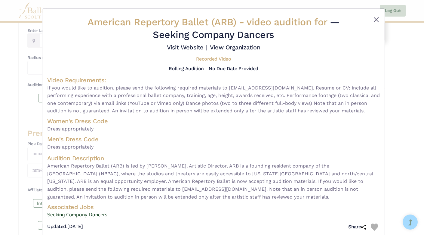
click at [374, 17] on button "Close" at bounding box center [376, 19] width 7 height 7
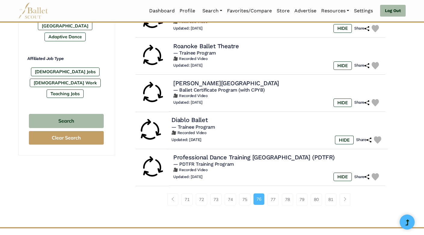
scroll to position [347, 0]
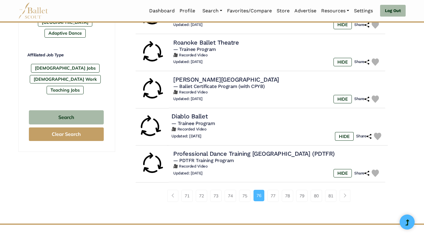
click at [240, 127] on h6 "🎥 Recorded Video" at bounding box center [277, 129] width 212 height 5
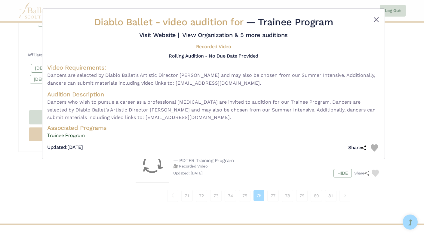
click at [374, 17] on button "Close" at bounding box center [376, 19] width 7 height 7
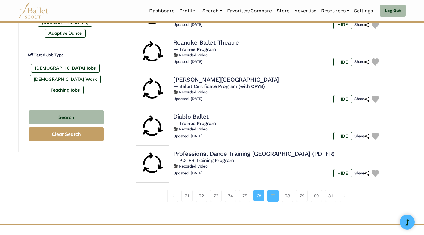
click at [272, 189] on link "77" at bounding box center [272, 195] width 11 height 12
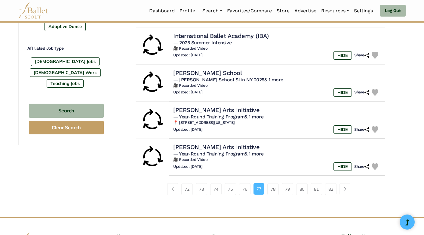
scroll to position [357, 0]
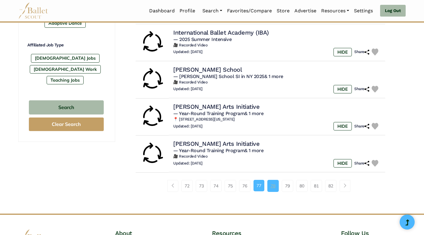
click at [272, 183] on link "78" at bounding box center [272, 186] width 11 height 12
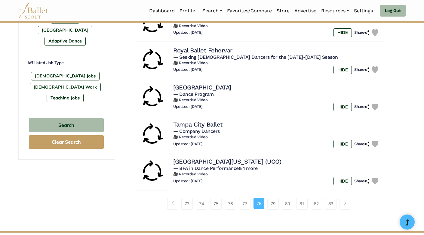
scroll to position [342, 0]
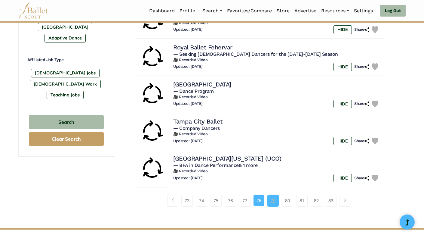
click at [272, 195] on link "79" at bounding box center [272, 200] width 11 height 12
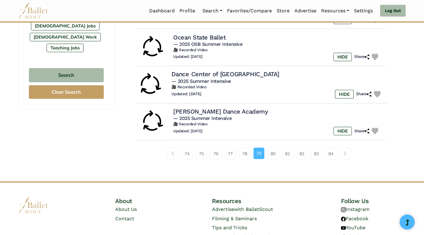
scroll to position [385, 0]
